Goal: Answer question/provide support: Share knowledge or assist other users

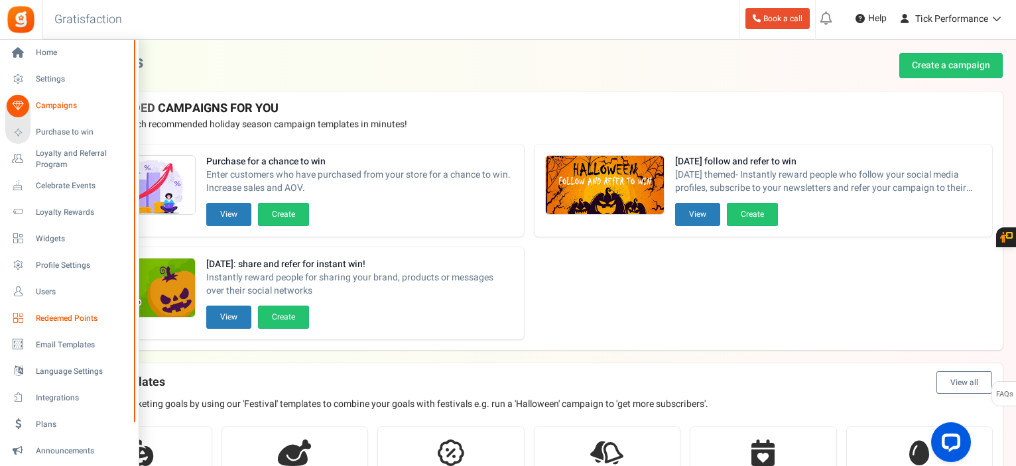
click at [66, 314] on span "Redeemed Points" at bounding box center [82, 318] width 93 height 11
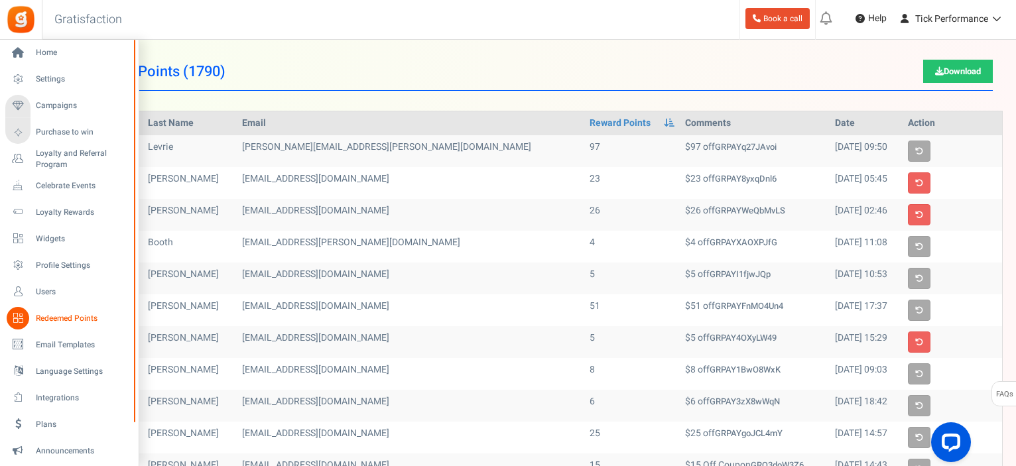
click at [23, 325] on icon at bounding box center [18, 318] width 23 height 23
click at [25, 292] on icon at bounding box center [18, 291] width 23 height 23
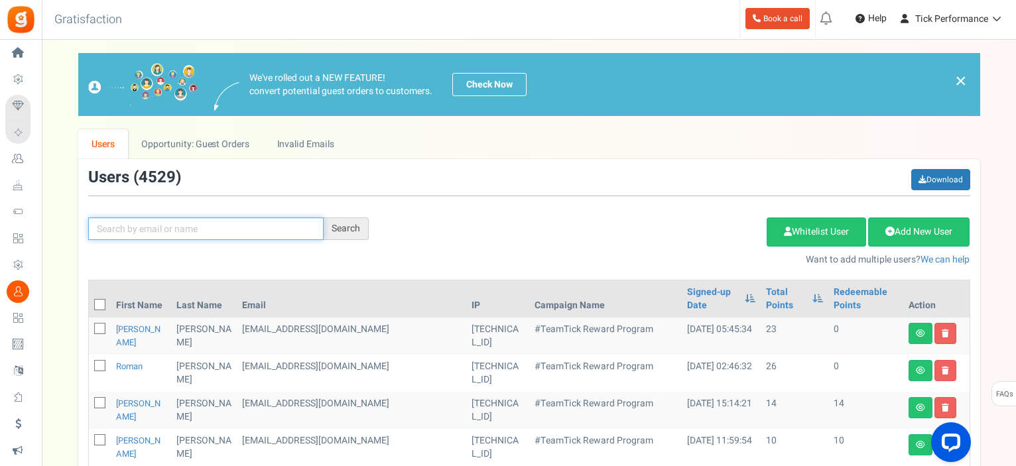
click at [265, 229] on input "text" at bounding box center [205, 228] width 235 height 23
paste input "[EMAIL_ADDRESS][DOMAIN_NAME]"
type input "[EMAIL_ADDRESS][DOMAIN_NAME]"
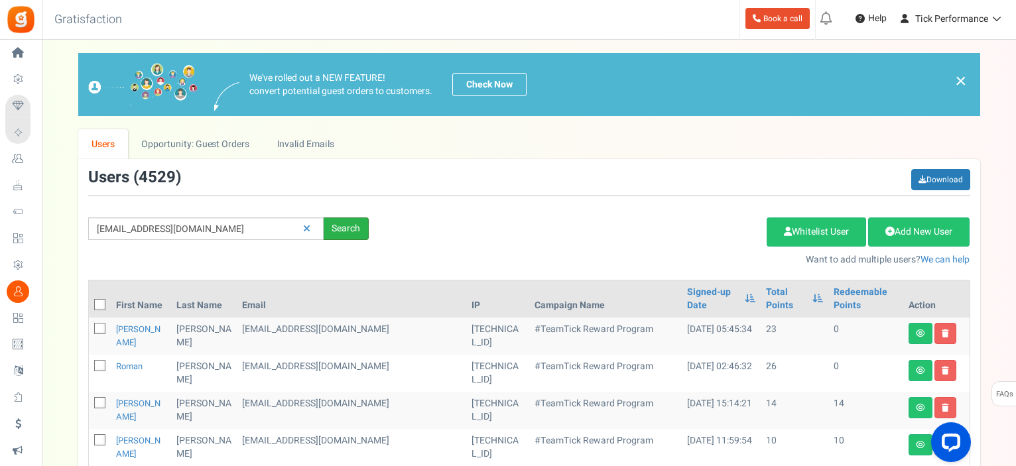
click at [350, 221] on div "Search" at bounding box center [346, 228] width 45 height 23
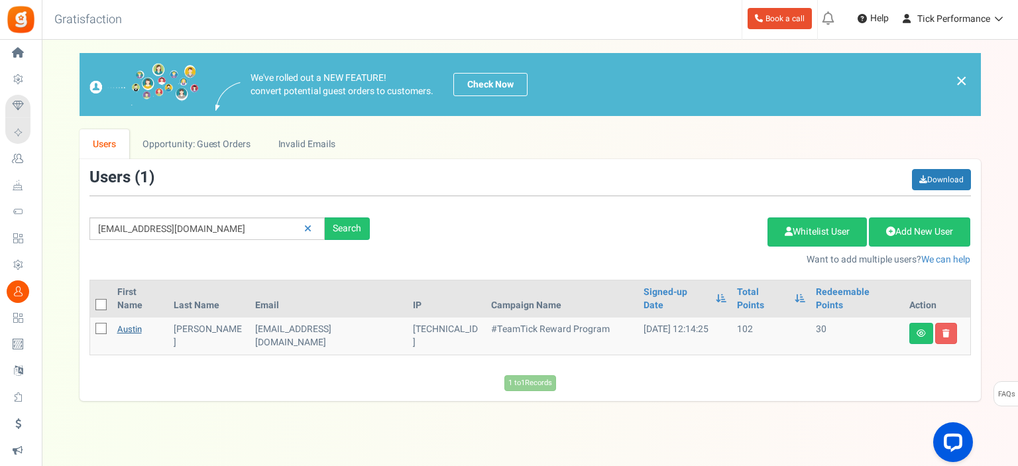
click at [127, 323] on link "Austin" at bounding box center [129, 329] width 25 height 13
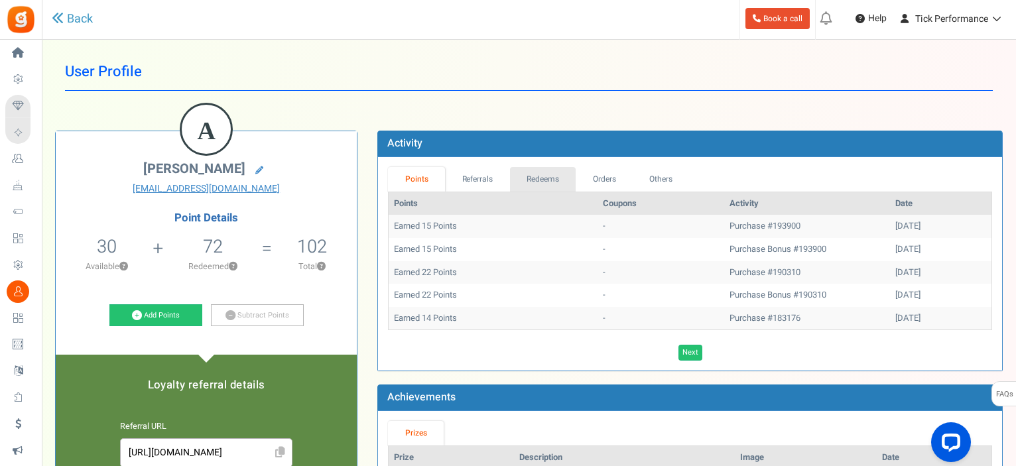
click at [544, 180] on link "Redeems" at bounding box center [543, 179] width 66 height 25
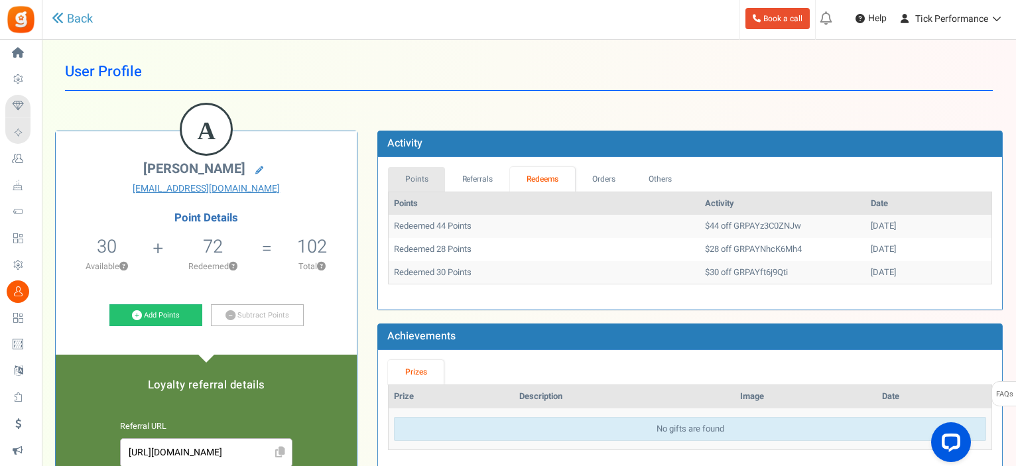
click at [423, 182] on link "Points" at bounding box center [416, 179] width 57 height 25
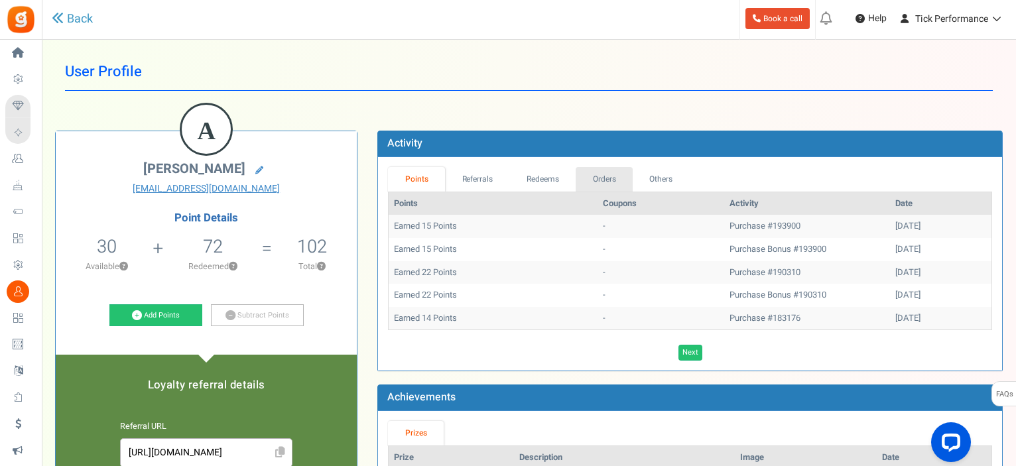
click at [625, 177] on link "Orders" at bounding box center [603, 179] width 57 height 25
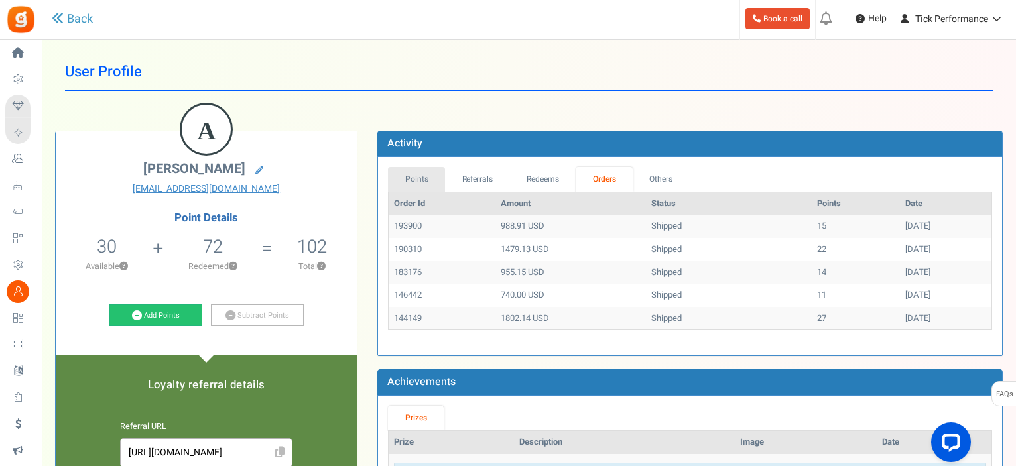
click at [408, 186] on link "Points" at bounding box center [416, 179] width 57 height 25
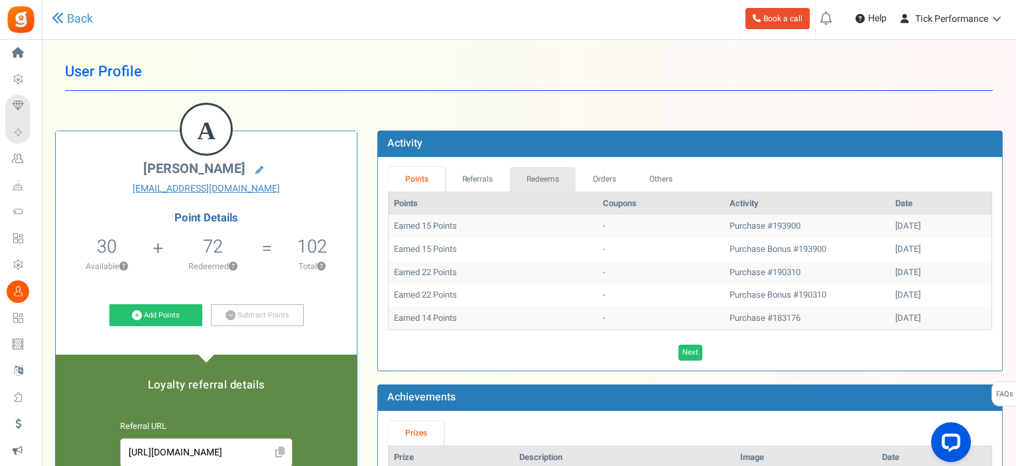
click at [535, 181] on link "Redeems" at bounding box center [543, 179] width 66 height 25
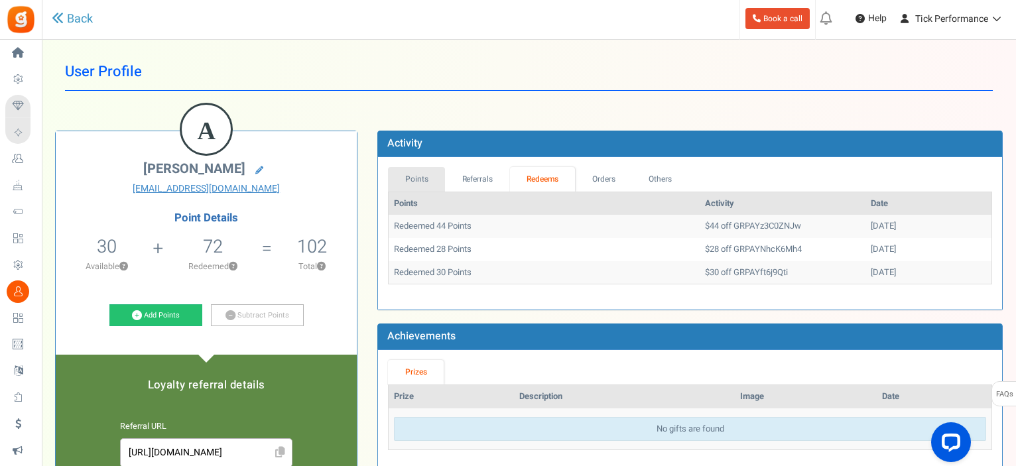
click at [392, 185] on link "Points" at bounding box center [416, 179] width 57 height 25
